Goal: Task Accomplishment & Management: Use online tool/utility

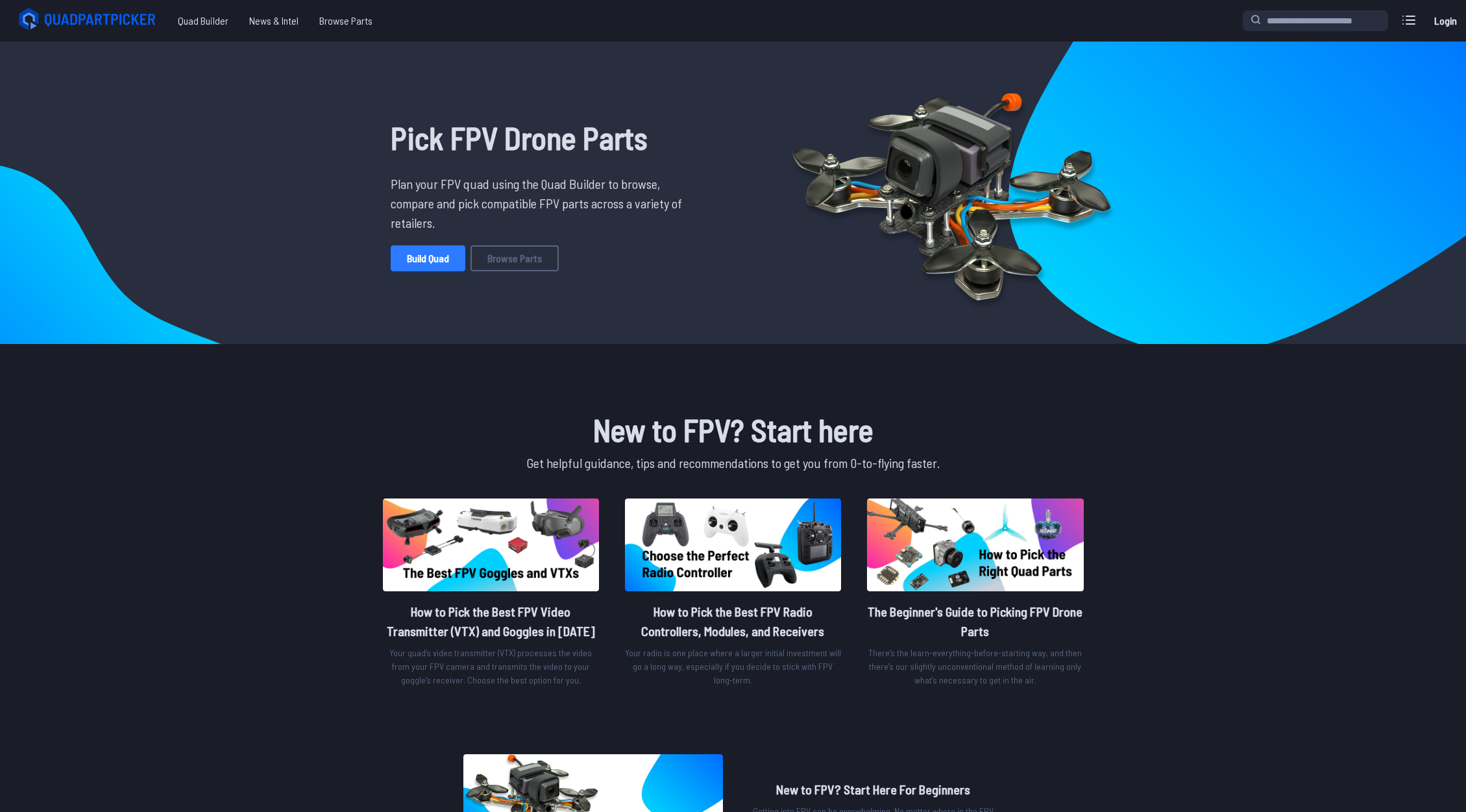
click at [440, 256] on link "Build Quad" at bounding box center [427, 257] width 75 height 26
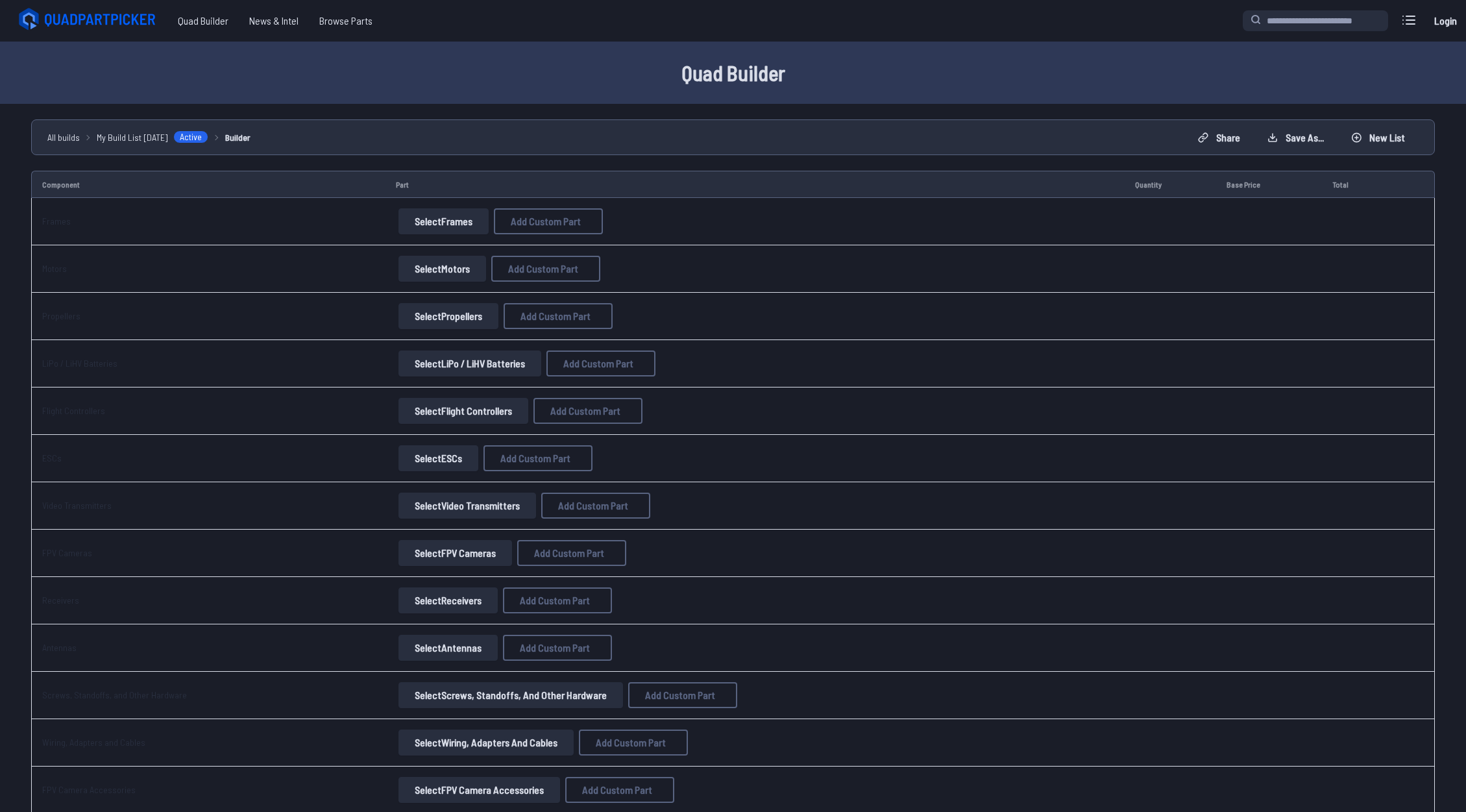
click at [434, 225] on button "Select Frames" at bounding box center [443, 220] width 90 height 26
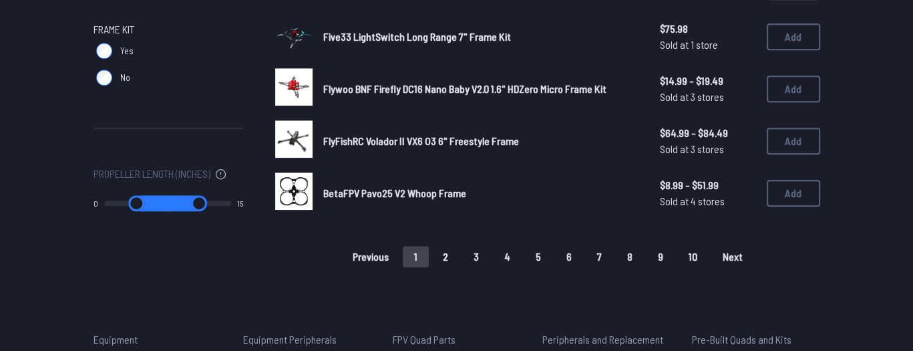
scroll to position [1069, 0]
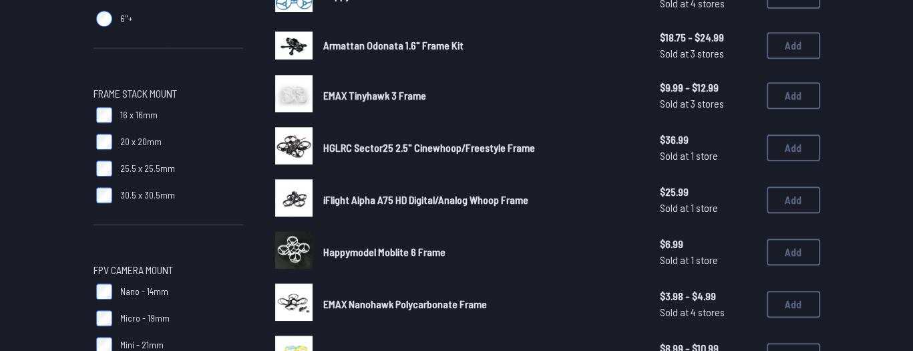
scroll to position [508, 0]
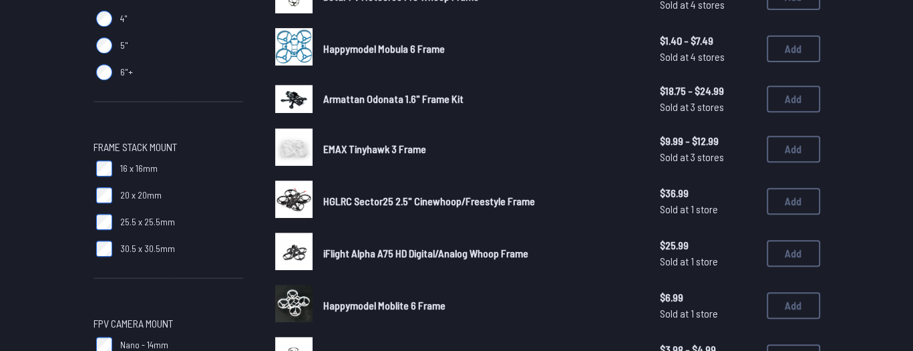
click at [297, 101] on img at bounding box center [293, 99] width 37 height 28
click at [327, 98] on span "Armattan Odonata 1.6" Frame Kit" at bounding box center [393, 98] width 140 height 13
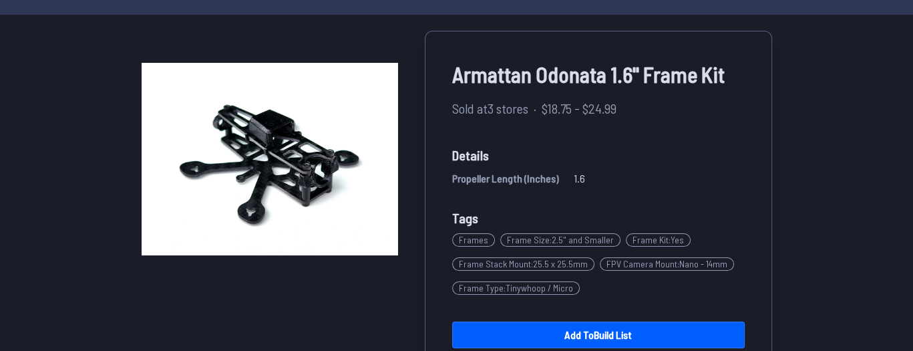
scroll to position [160, 0]
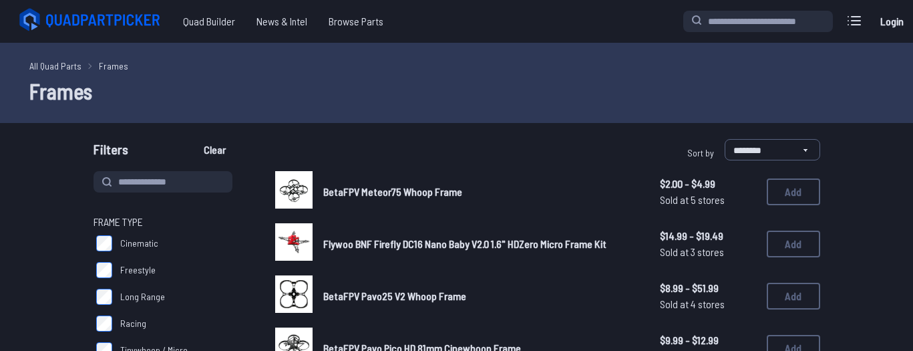
scroll to position [508, 0]
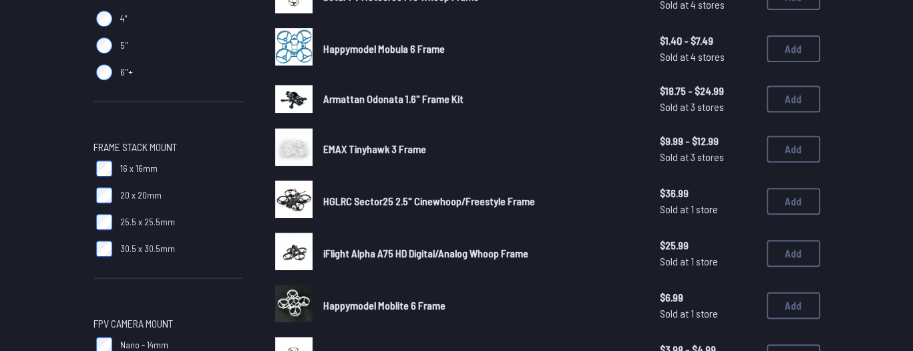
click at [301, 199] on img at bounding box center [293, 198] width 37 height 37
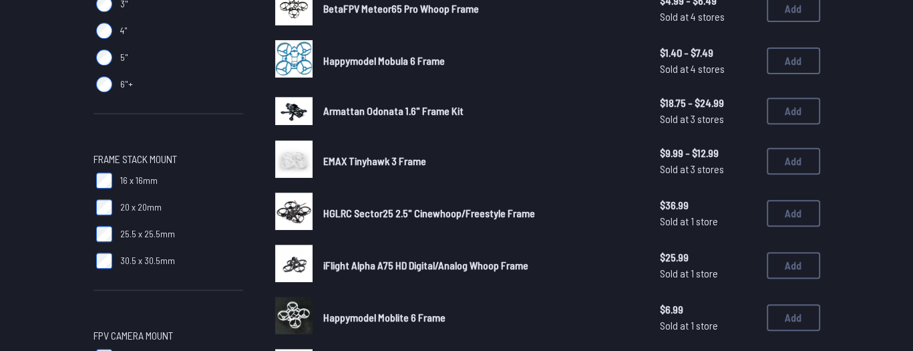
scroll to position [588, 0]
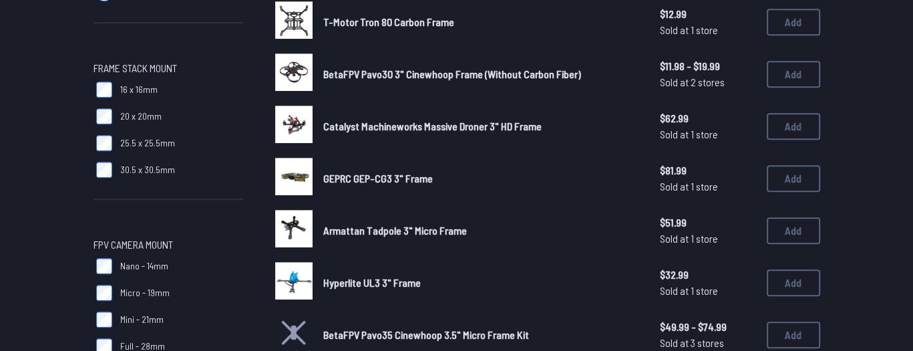
scroll to position [588, 0]
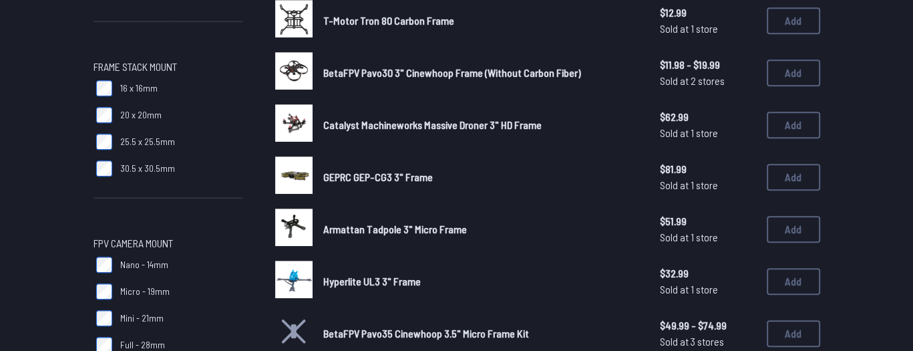
click at [312, 125] on div "Catalyst Machineworks Massive Droner 3" HD Frame $62.99 Sold at 1 store $62.99 …" at bounding box center [547, 124] width 545 height 41
click at [303, 124] on img at bounding box center [293, 122] width 37 height 37
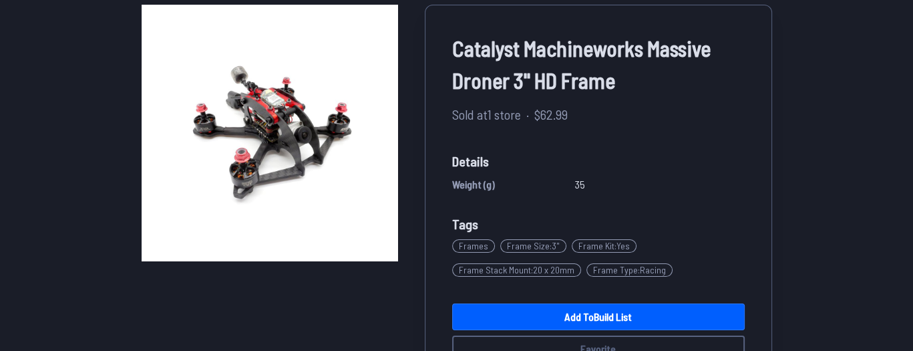
scroll to position [27, 0]
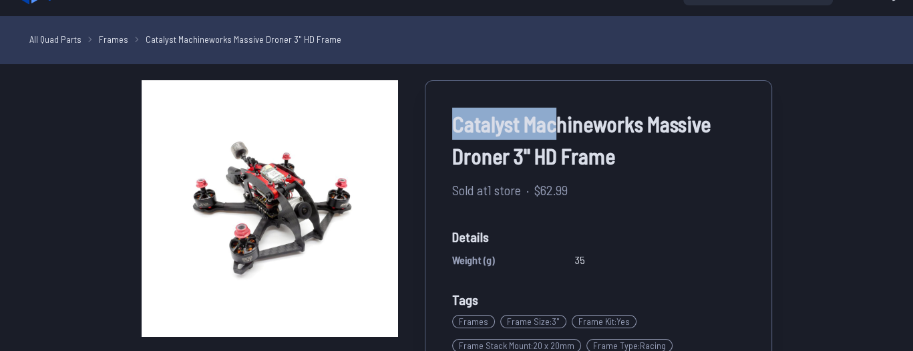
drag, startPoint x: 454, startPoint y: 122, endPoint x: 552, endPoint y: 133, distance: 99.5
click at [552, 133] on span "Catalyst Machineworks Massive Droner 3" HD Frame" at bounding box center [598, 140] width 293 height 64
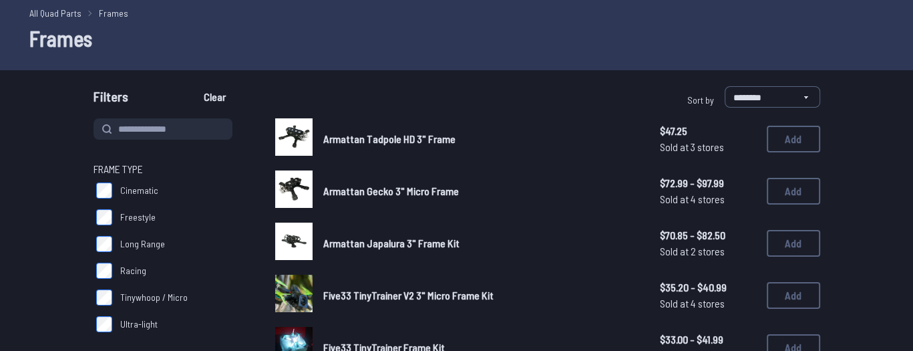
scroll to position [134, 0]
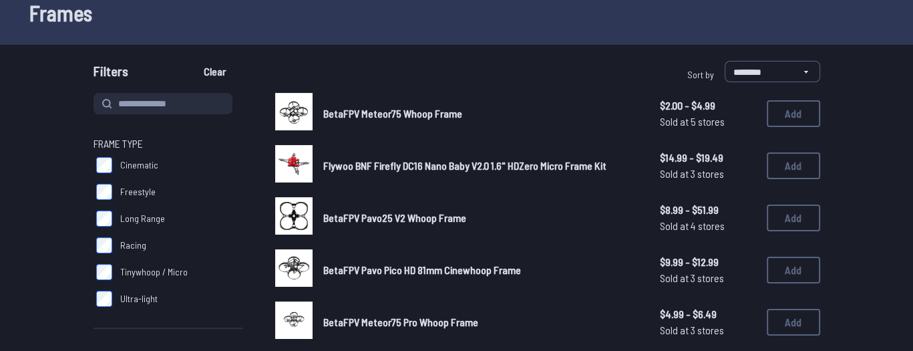
scroll to position [80, 0]
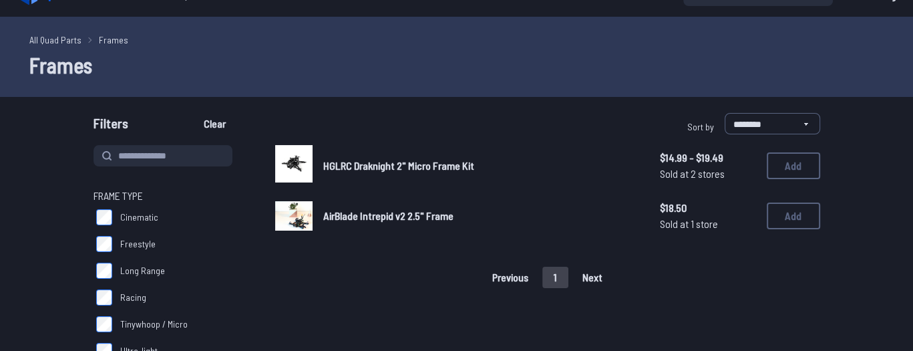
scroll to position [27, 0]
click at [293, 159] on img at bounding box center [293, 162] width 37 height 37
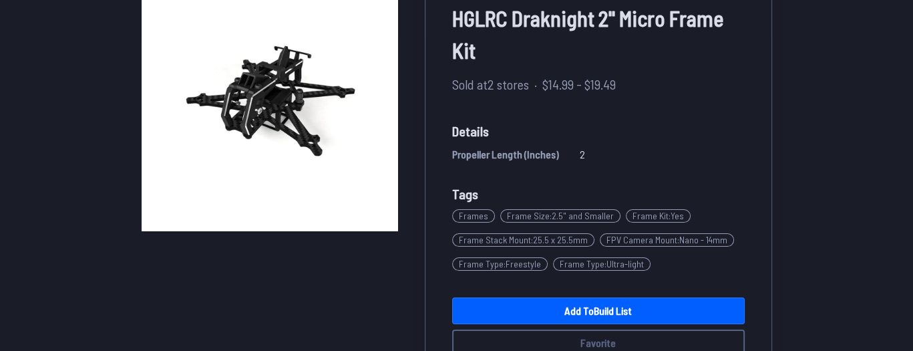
scroll to position [214, 0]
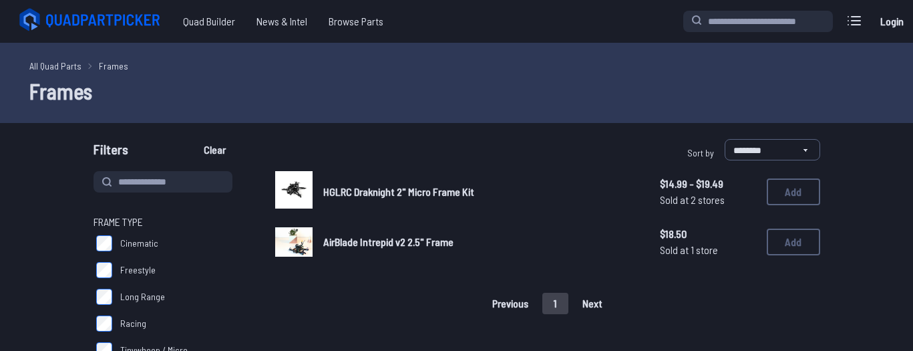
scroll to position [27, 0]
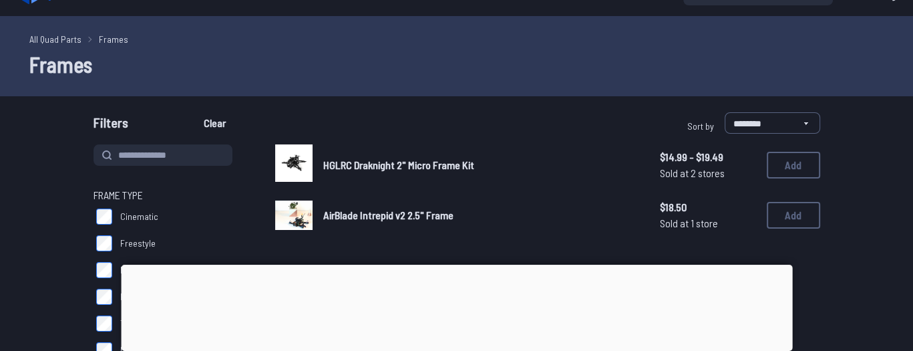
click at [302, 212] on img at bounding box center [293, 215] width 37 height 30
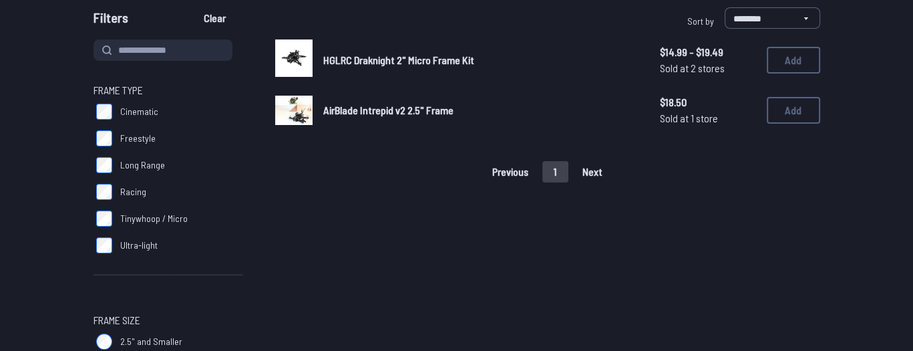
scroll to position [134, 0]
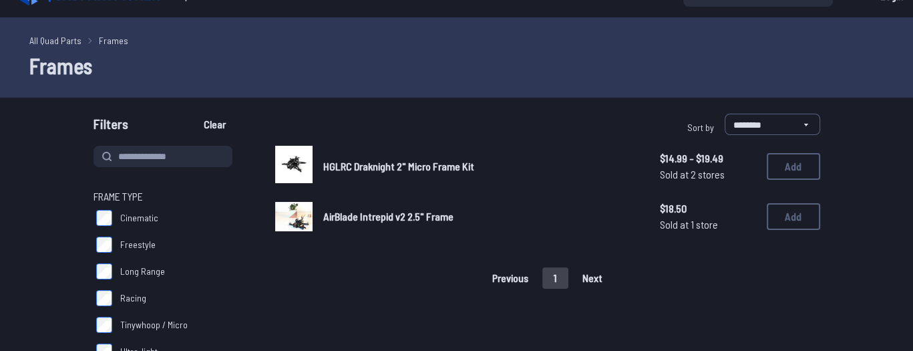
scroll to position [27, 0]
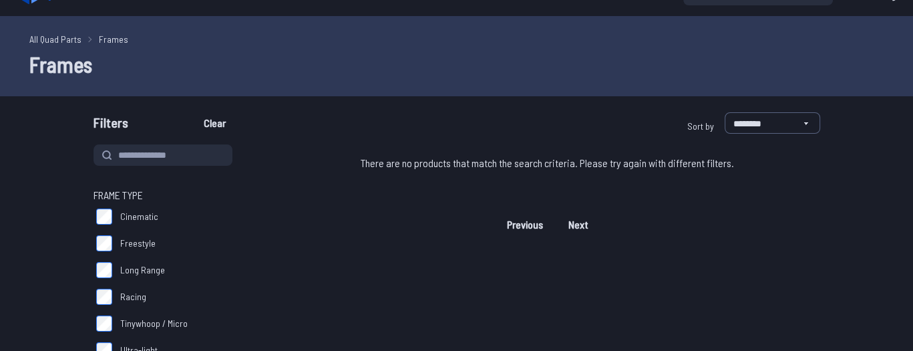
click at [115, 294] on label "Racing" at bounding box center [169, 296] width 150 height 27
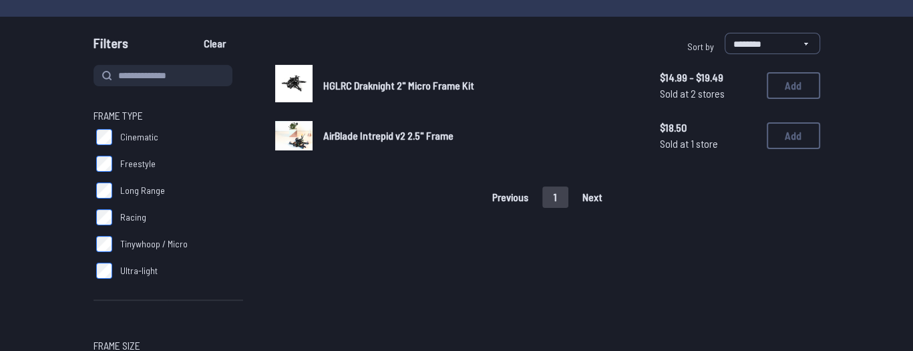
scroll to position [107, 0]
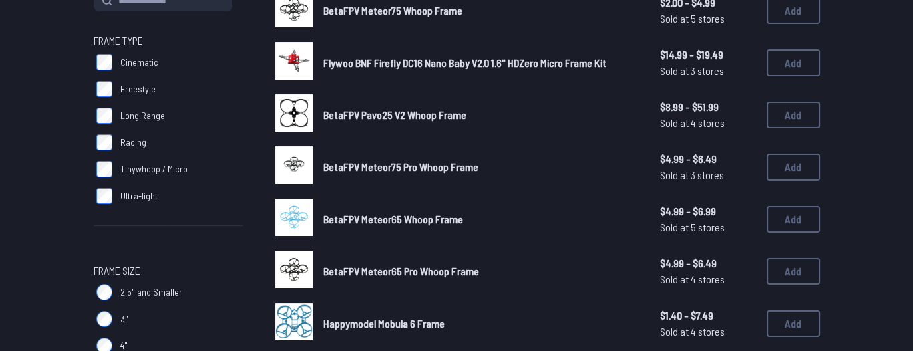
scroll to position [160, 0]
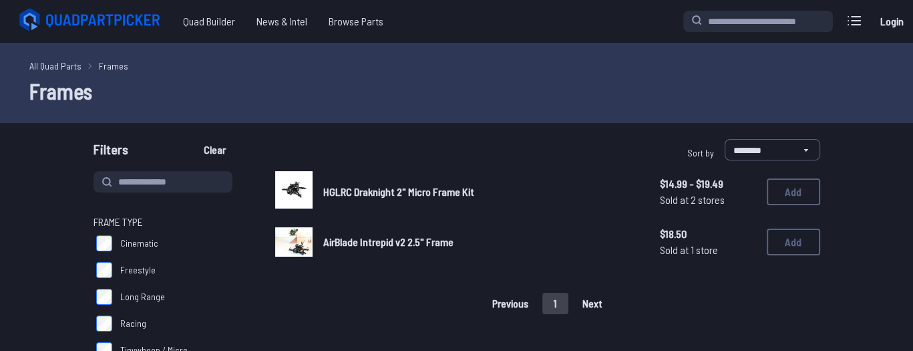
click at [283, 188] on img at bounding box center [293, 189] width 37 height 37
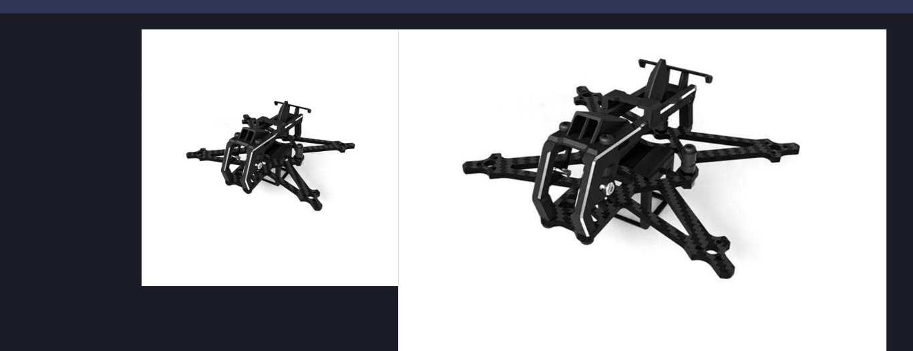
scroll to position [80, 0]
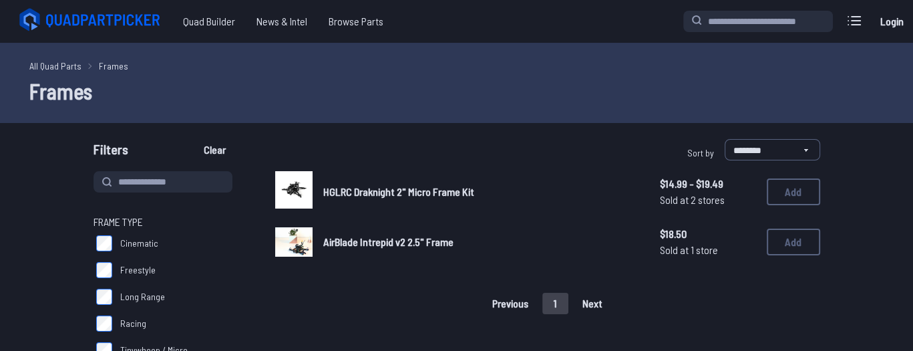
click at [301, 247] on img at bounding box center [293, 242] width 37 height 30
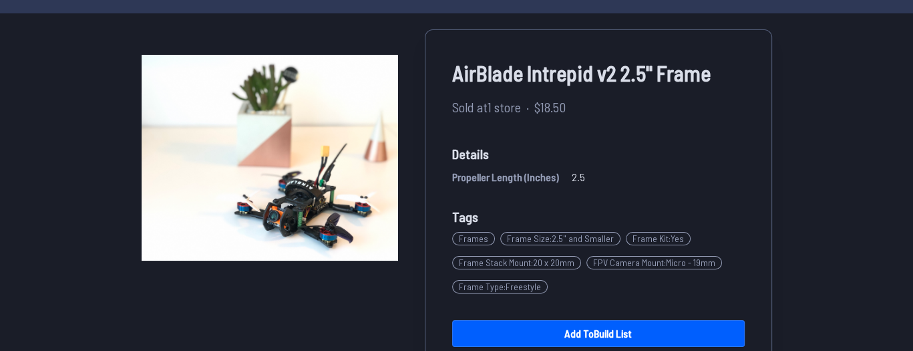
scroll to position [80, 0]
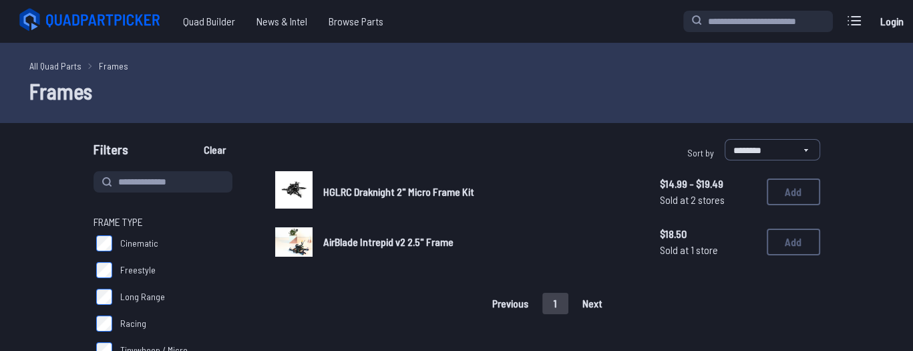
click at [356, 190] on span "HGLRC Draknight 2" Micro Frame Kit" at bounding box center [398, 191] width 151 height 13
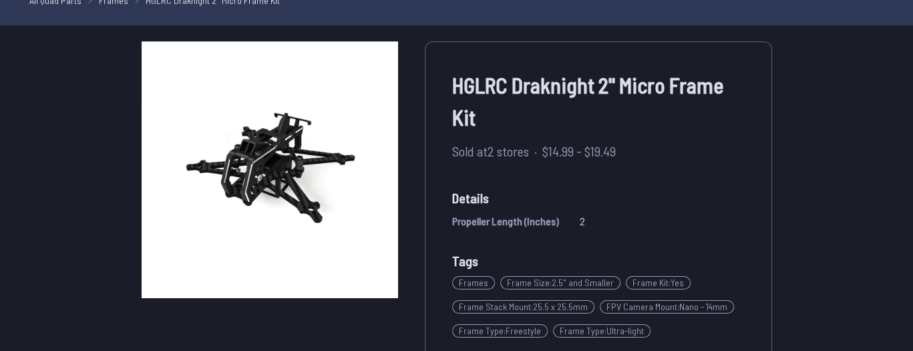
scroll to position [160, 0]
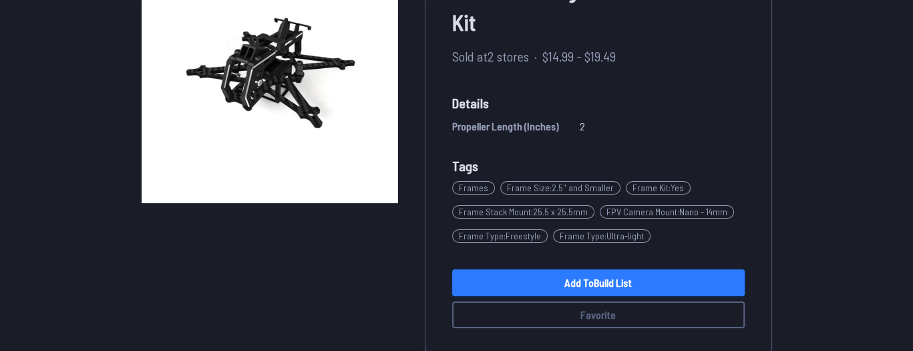
click at [532, 283] on link "Add to Build List" at bounding box center [598, 282] width 293 height 27
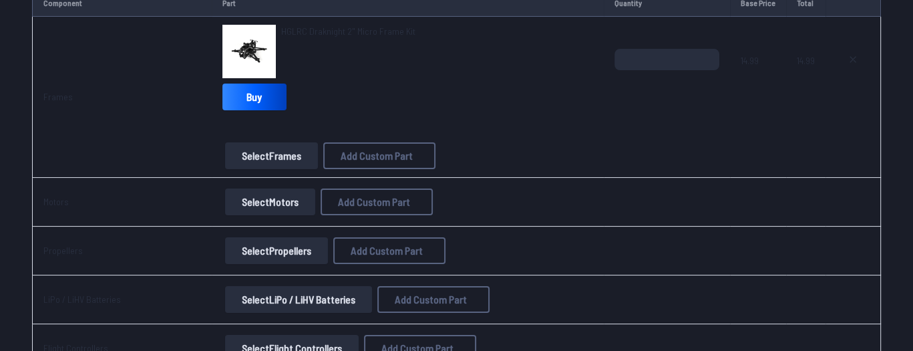
scroll to position [214, 0]
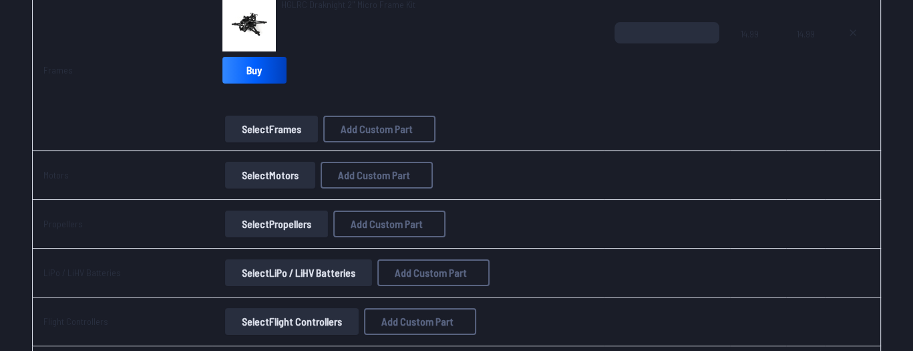
click at [275, 174] on button "Select Motors" at bounding box center [270, 175] width 90 height 27
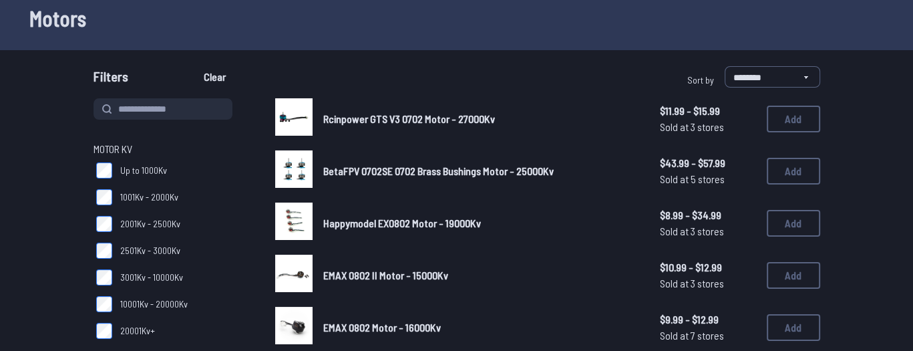
scroll to position [67, 0]
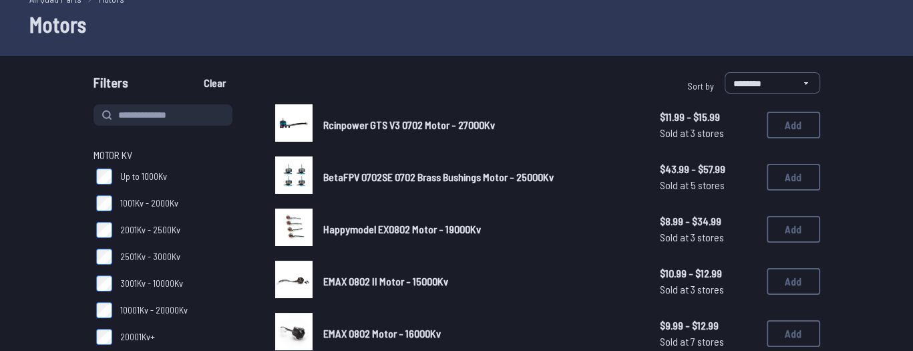
click at [304, 174] on img at bounding box center [293, 174] width 37 height 37
click at [294, 176] on img at bounding box center [293, 174] width 37 height 37
click at [345, 183] on link "BetaFPV 0702SE 0702 Brass Bushings Motor - 25000Kv" at bounding box center [480, 177] width 315 height 16
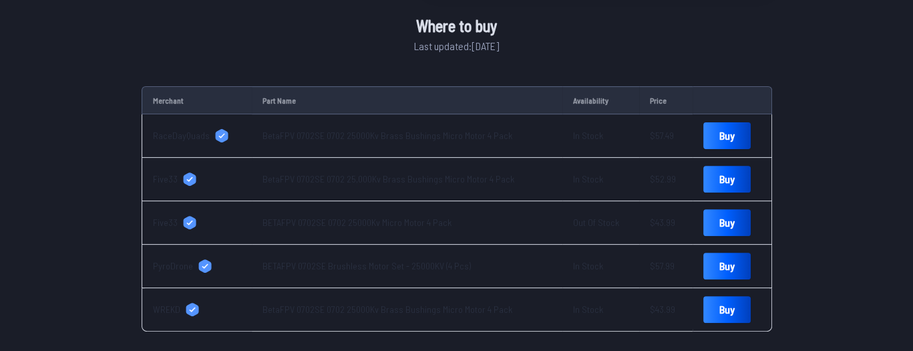
scroll to position [347, 0]
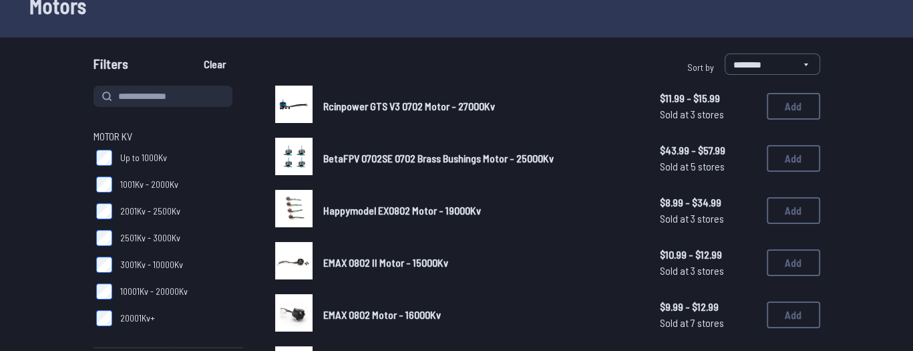
scroll to position [119, 0]
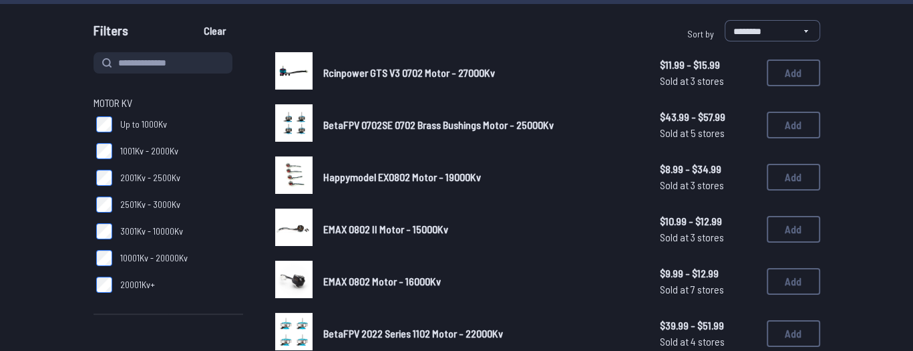
click at [291, 171] on img at bounding box center [293, 174] width 37 height 37
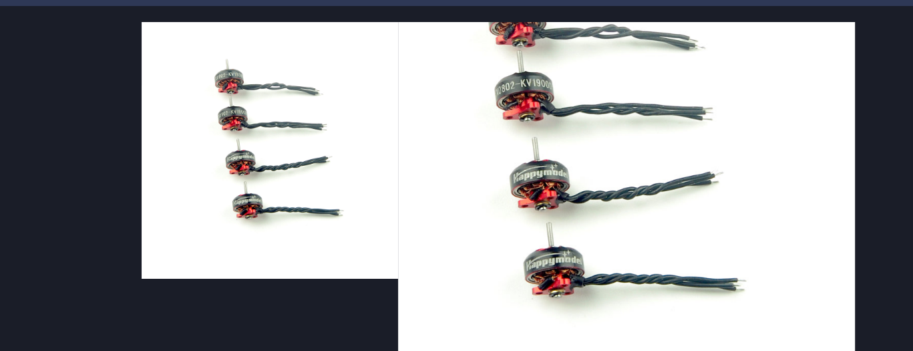
scroll to position [53, 0]
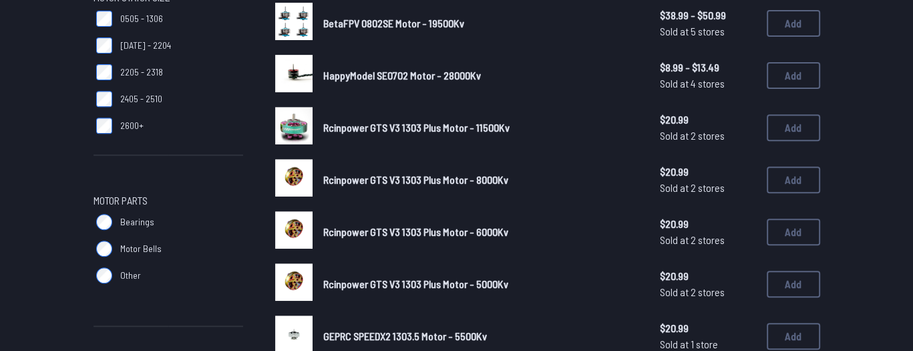
scroll to position [641, 0]
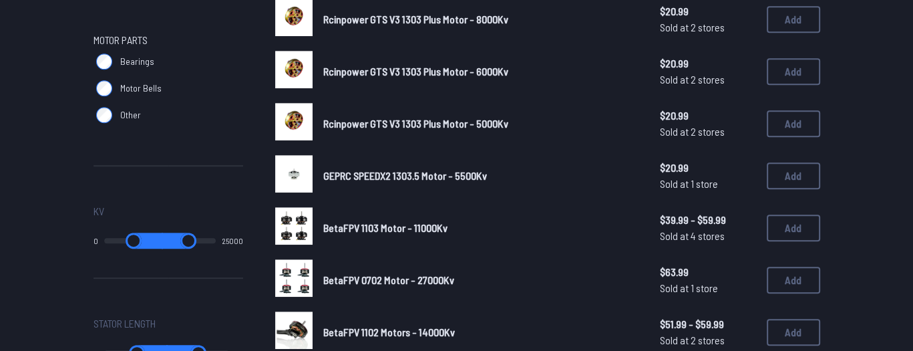
click at [297, 277] on img at bounding box center [293, 277] width 37 height 37
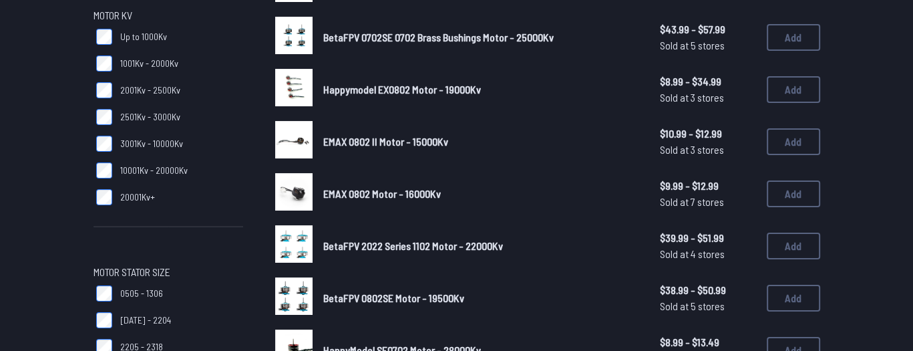
scroll to position [134, 0]
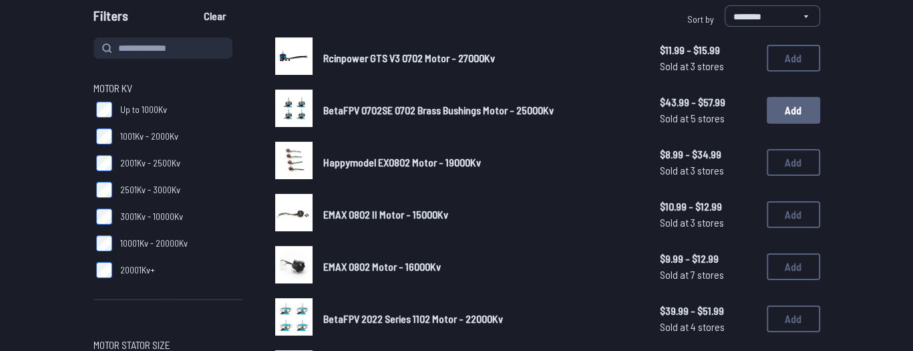
click at [791, 109] on button "Add" at bounding box center [793, 110] width 53 height 27
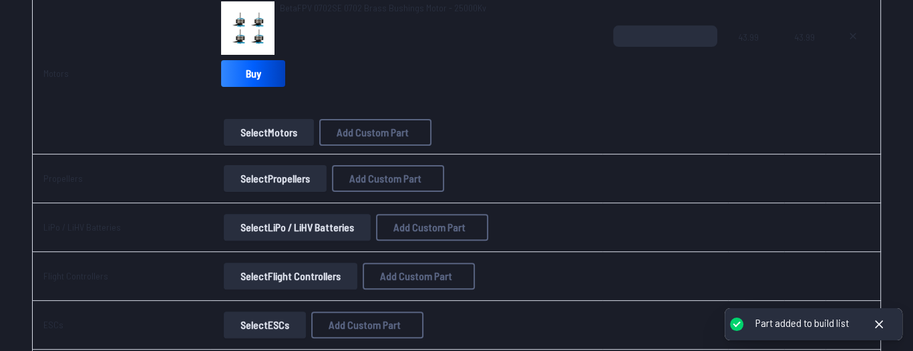
scroll to position [454, 0]
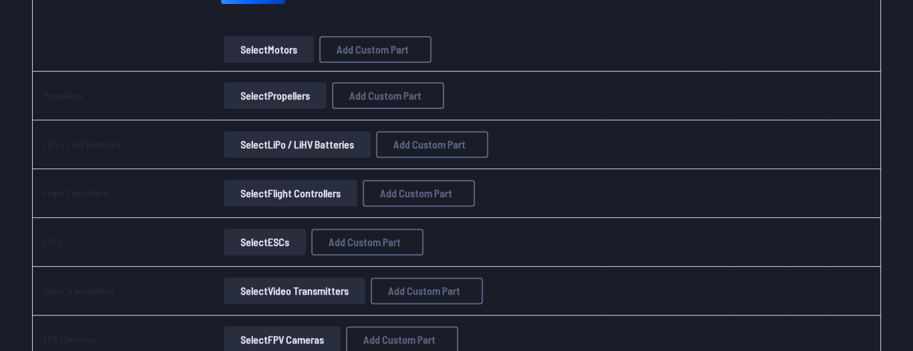
click at [263, 97] on button "Select Propellers" at bounding box center [275, 95] width 103 height 27
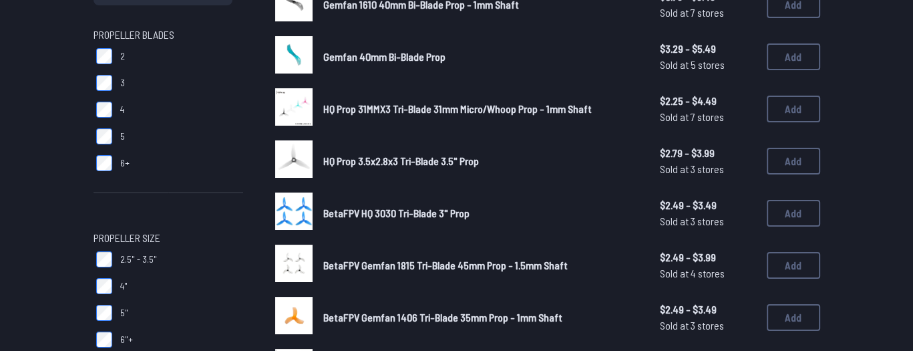
scroll to position [187, 0]
click at [788, 106] on button "Add" at bounding box center [793, 109] width 53 height 27
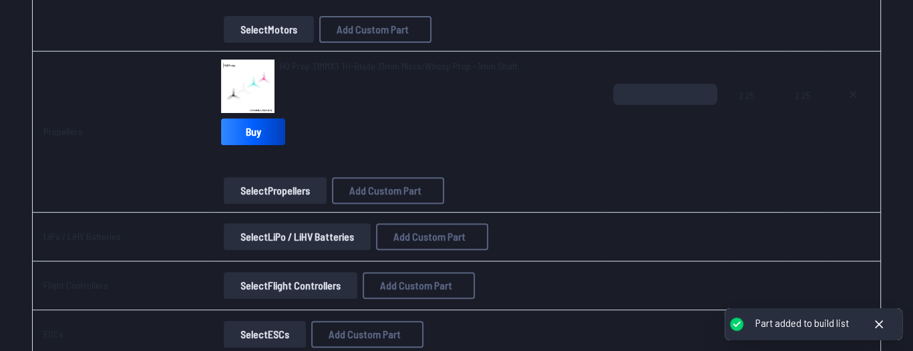
scroll to position [561, 0]
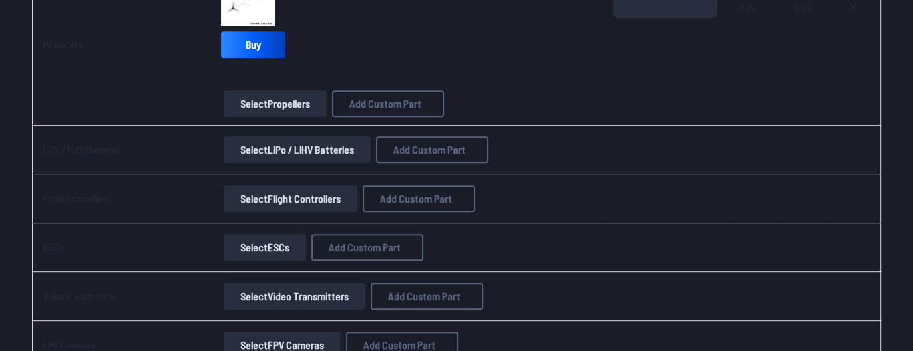
click at [266, 148] on button "Select LiPo / LiHV Batteries" at bounding box center [297, 149] width 147 height 27
click at [308, 153] on button "Select LiPo / LiHV Batteries" at bounding box center [297, 149] width 147 height 27
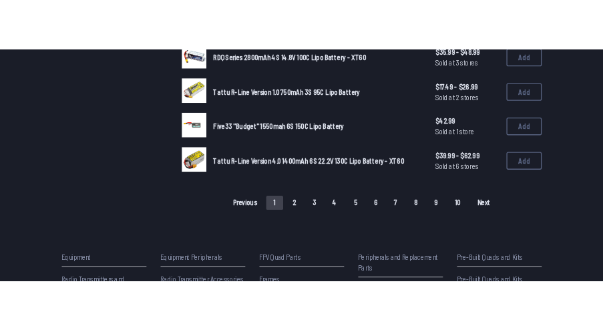
scroll to position [1015, 0]
